Goal: Obtain resource: Obtain resource

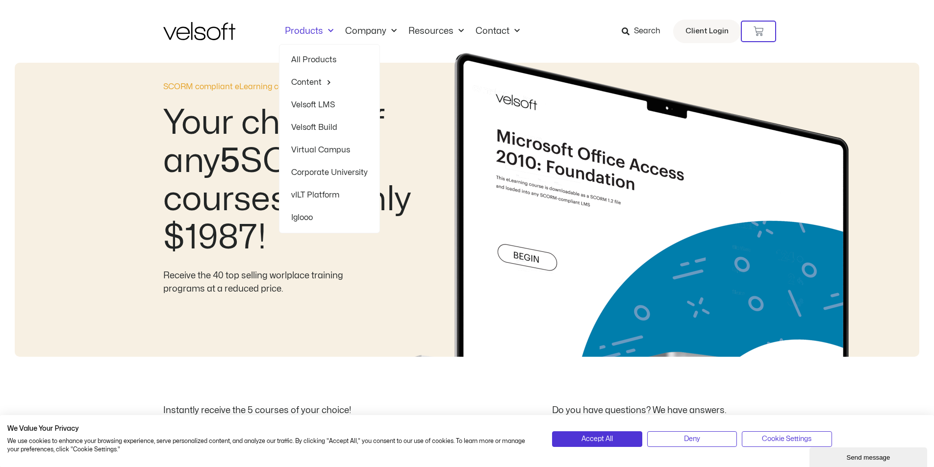
click at [321, 27] on link "Products" at bounding box center [309, 31] width 60 height 11
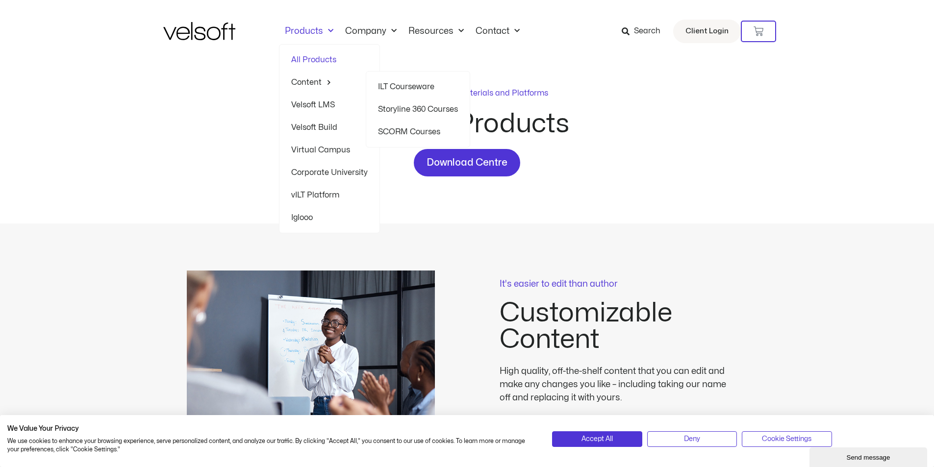
click at [411, 128] on link "SCORM Courses" at bounding box center [418, 132] width 80 height 23
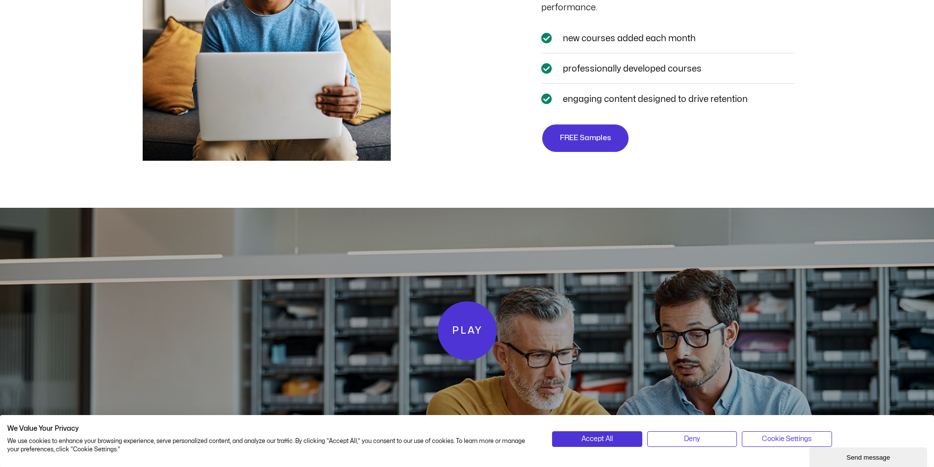
scroll to position [1961, 0]
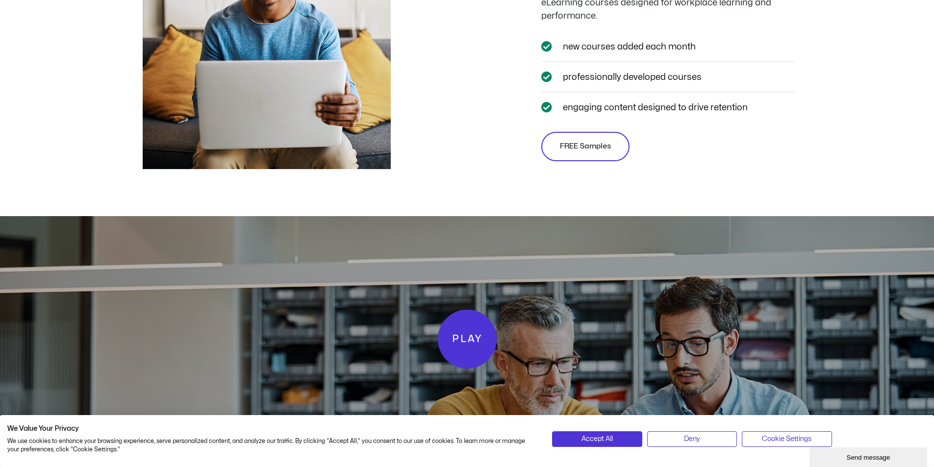
click at [611, 143] on link "FREE Samples" at bounding box center [585, 146] width 88 height 29
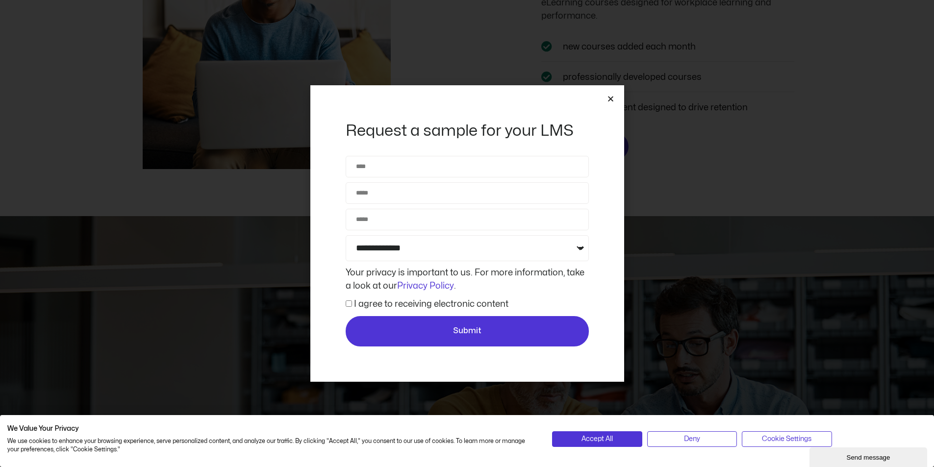
click at [611, 99] on icon "Close" at bounding box center [610, 98] width 7 height 7
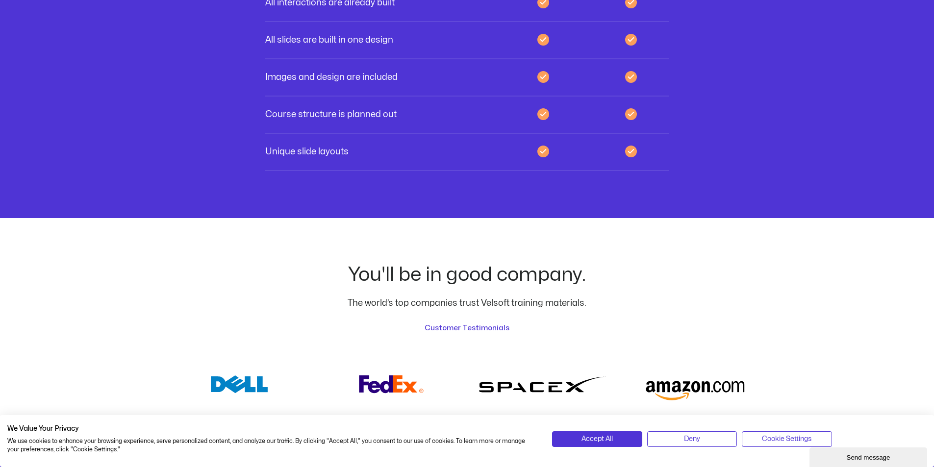
scroll to position [3333, 0]
